Goal: Check status: Check status

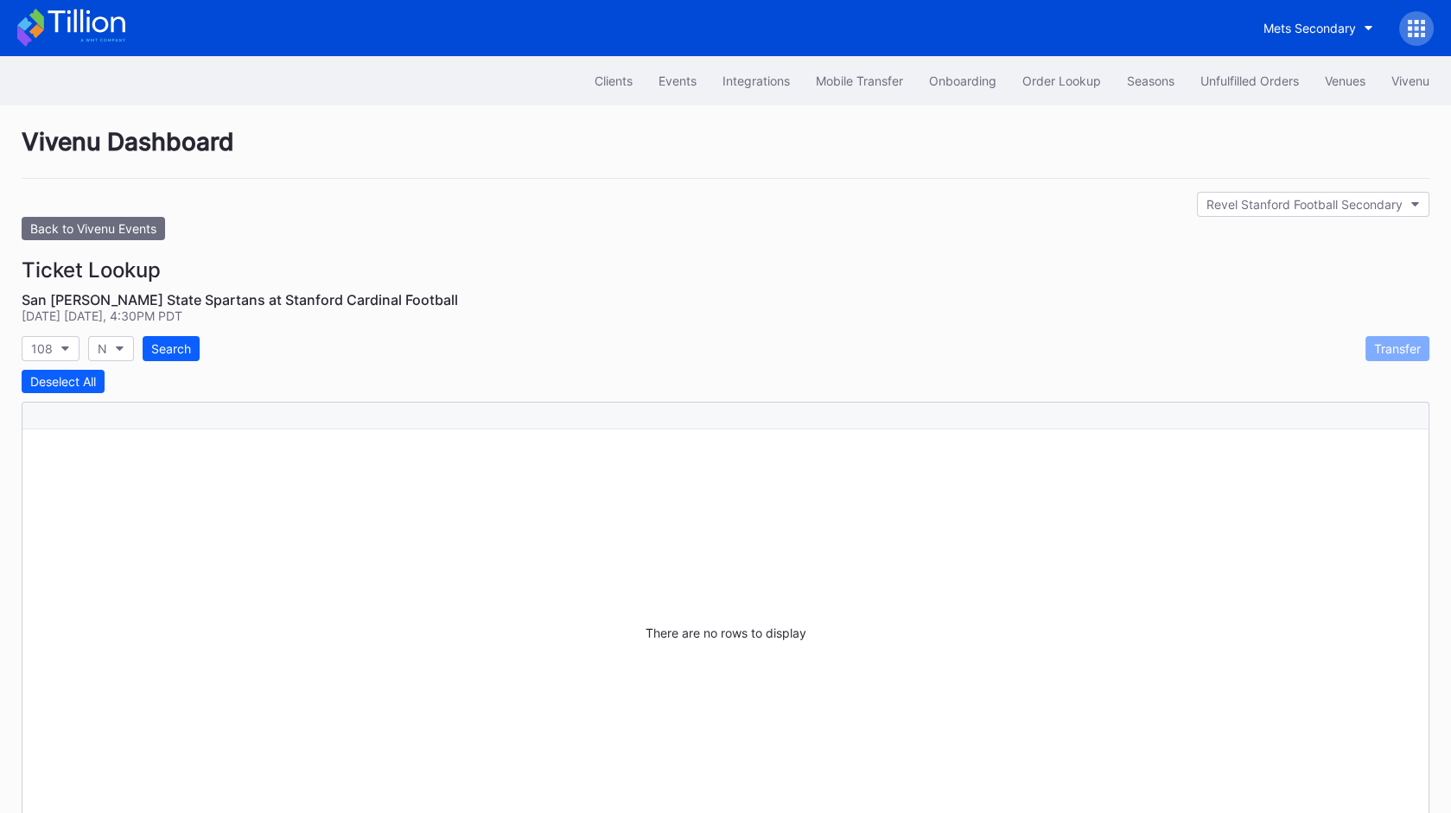
click at [1412, 29] on icon at bounding box center [1416, 28] width 17 height 17
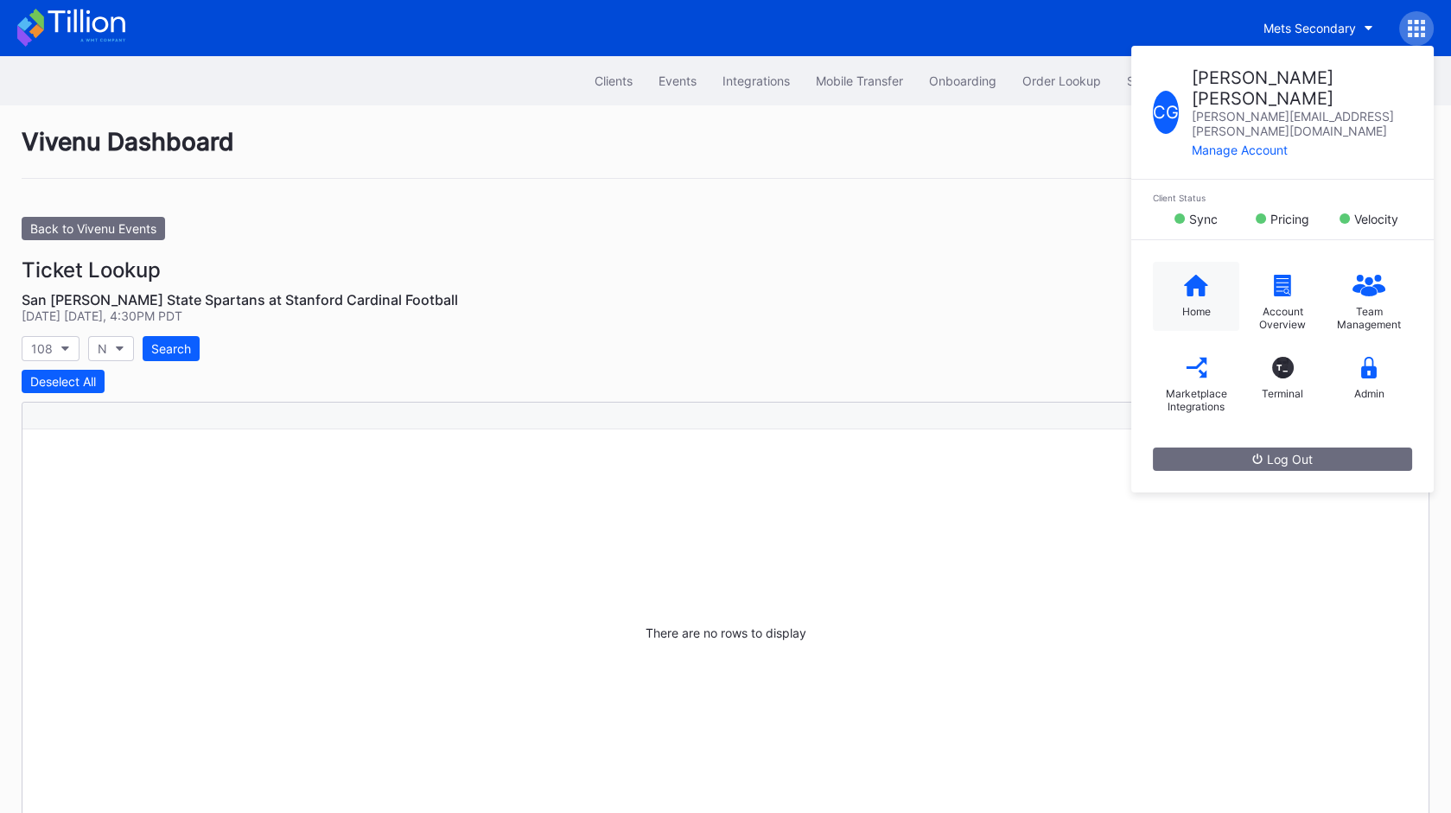
click at [1205, 275] on icon at bounding box center [1196, 286] width 24 height 22
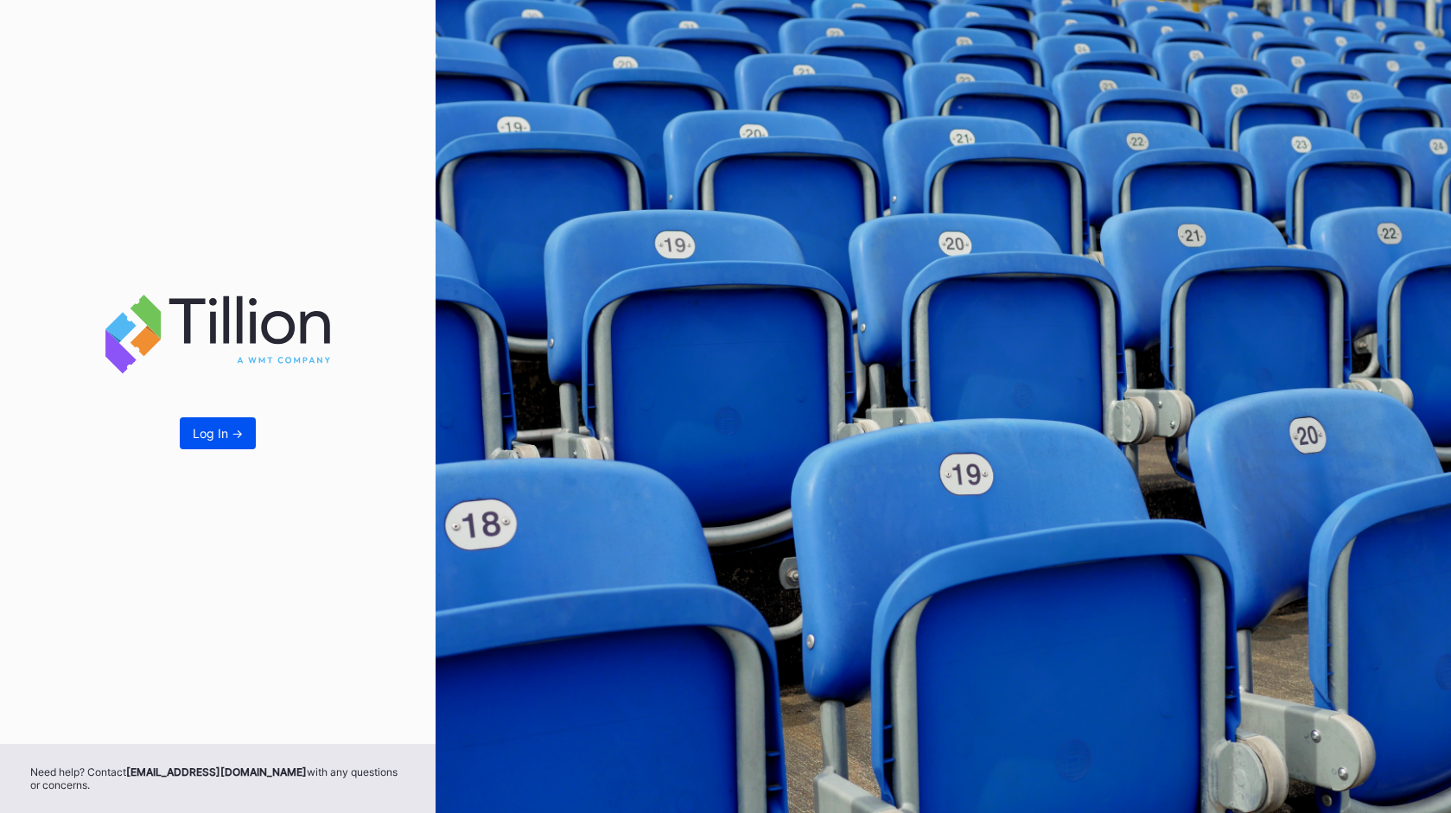
click at [231, 423] on button "Log In ->" at bounding box center [218, 433] width 76 height 32
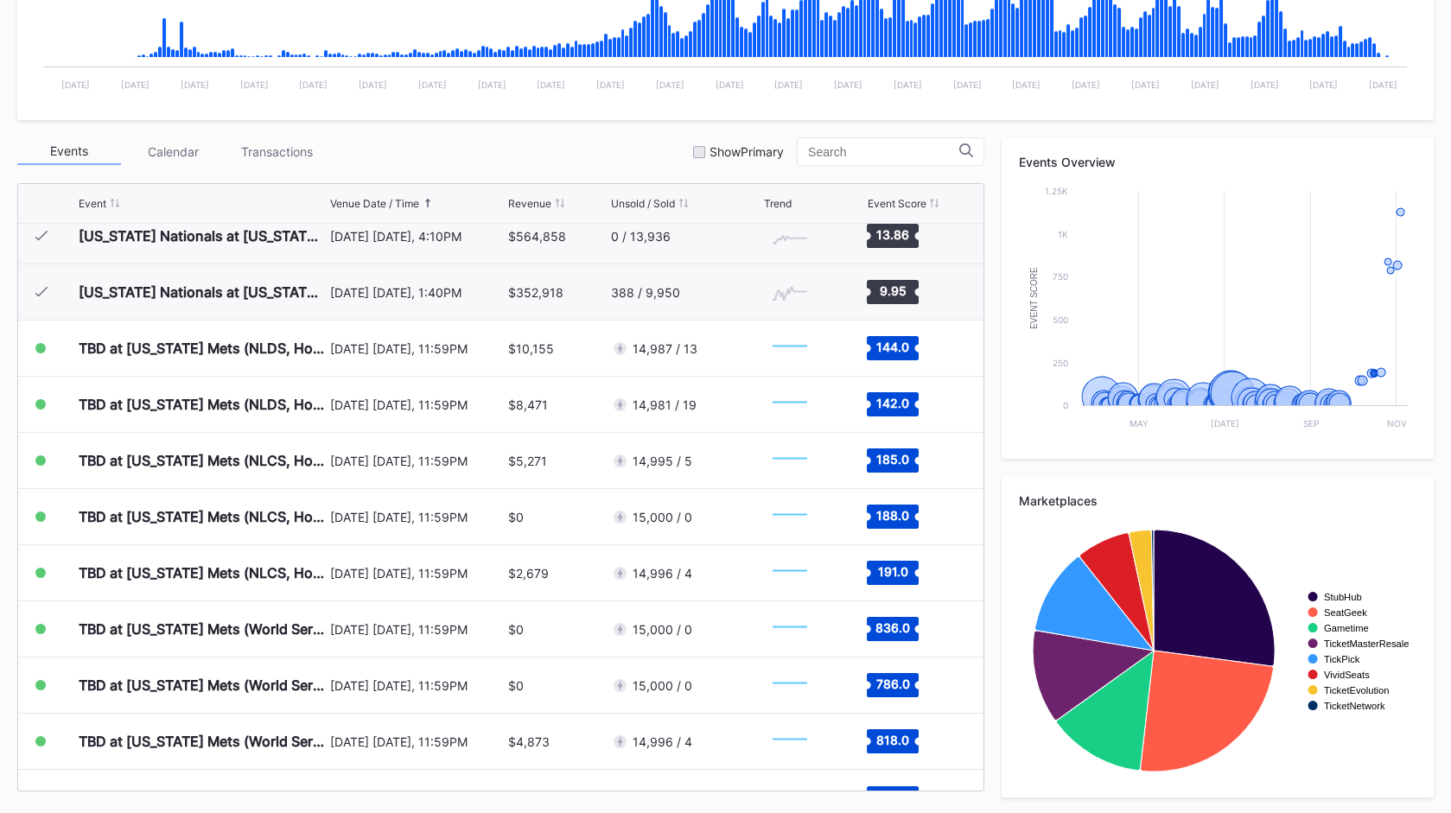
scroll to position [4432, 0]
